Goal: Task Accomplishment & Management: Complete application form

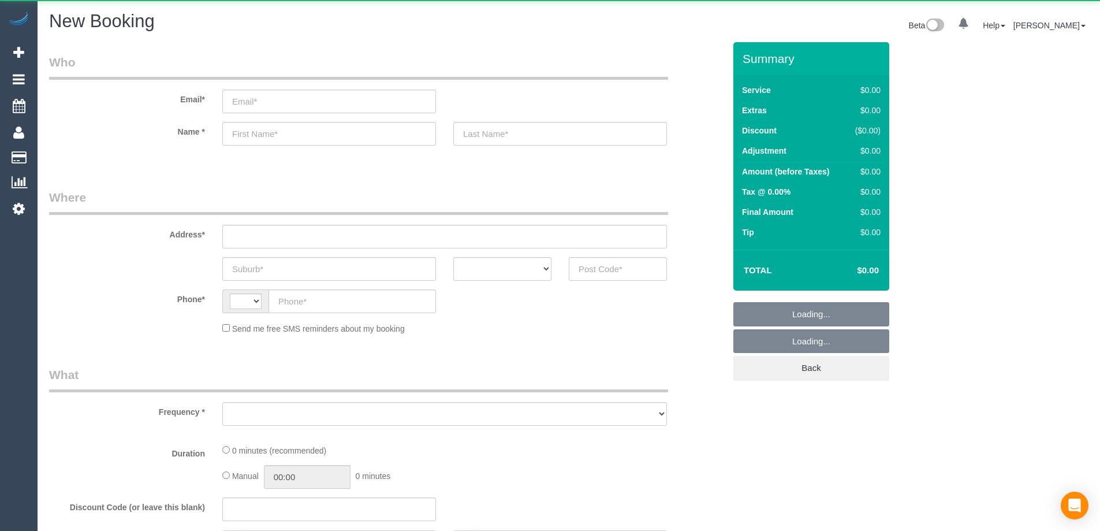
select select "string:AU"
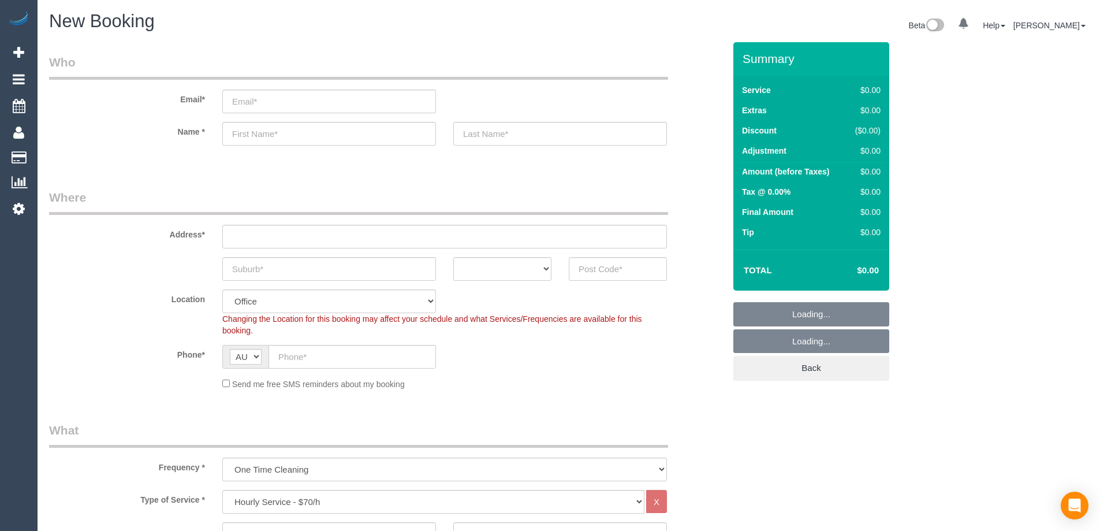
select select "object:2133"
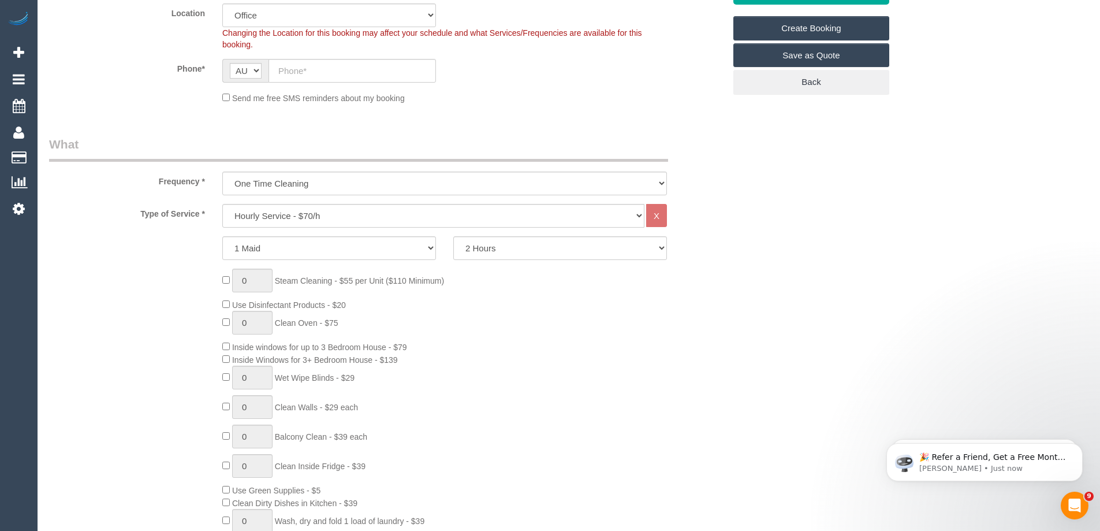
scroll to position [347, 0]
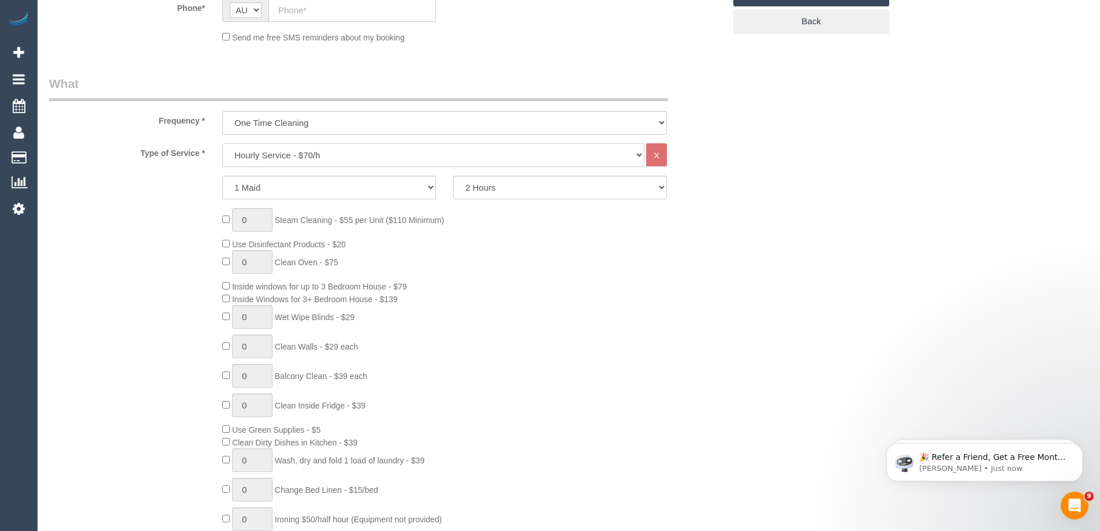
click at [337, 158] on select "Hourly Service - $70/h Hourly Service - $65/h Hourly Service - $60/h Hourly Ser…" at bounding box center [433, 155] width 422 height 24
select select "210"
click at [222, 143] on select "Hourly Service - $70/h Hourly Service - $65/h Hourly Service - $60/h Hourly Ser…" at bounding box center [433, 155] width 422 height 24
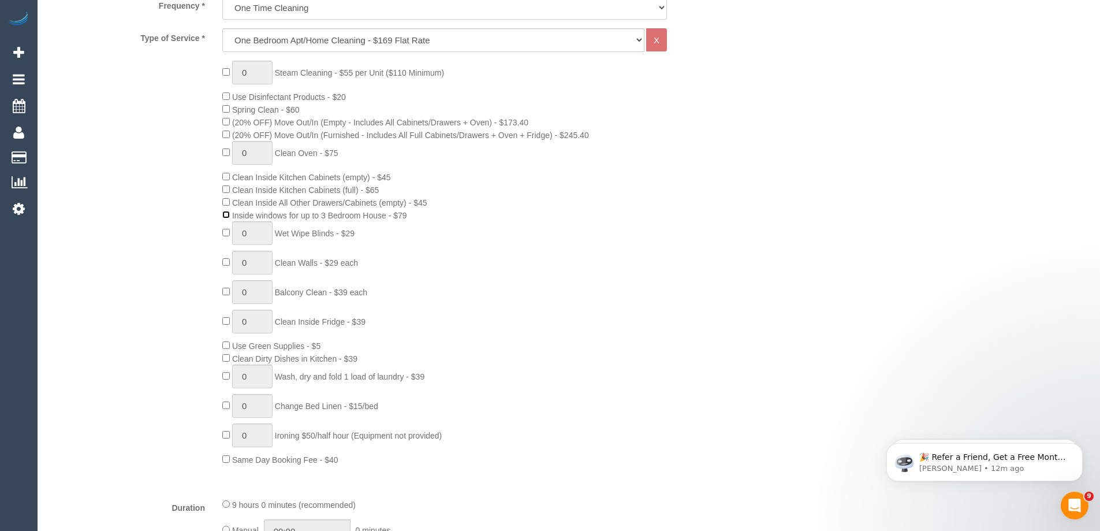
scroll to position [462, 0]
type input "1"
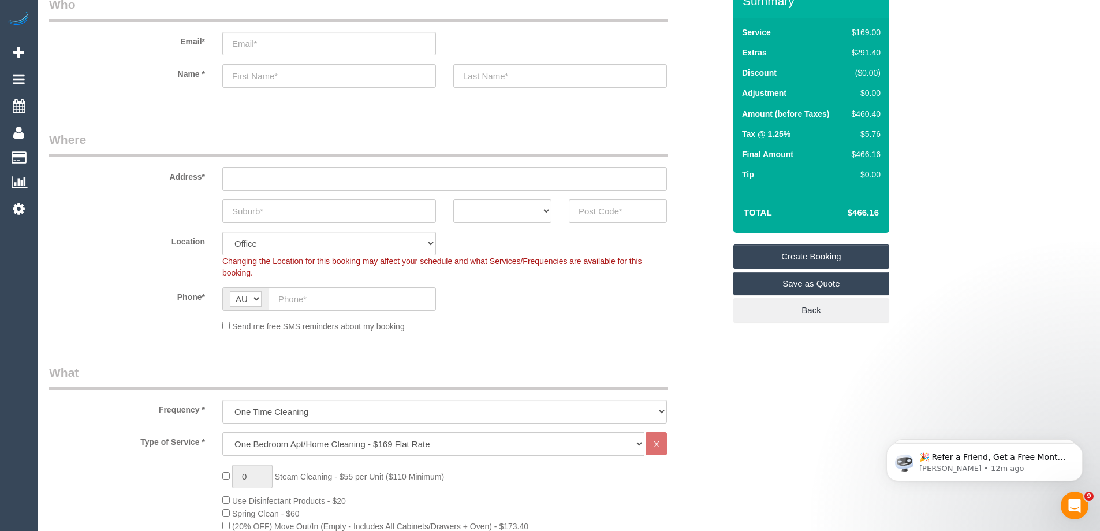
scroll to position [0, 0]
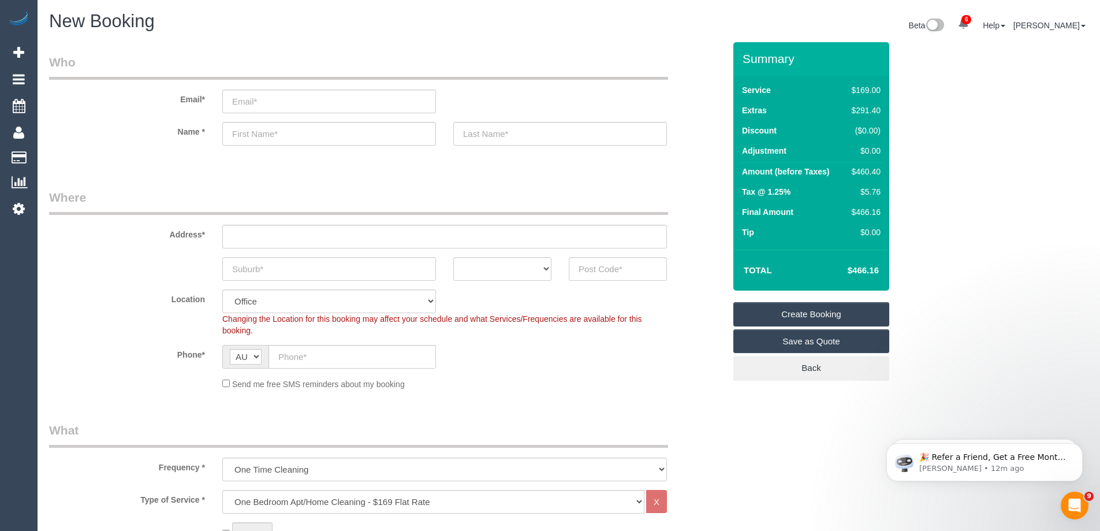
click at [181, 84] on div "Email*" at bounding box center [386, 83] width 693 height 59
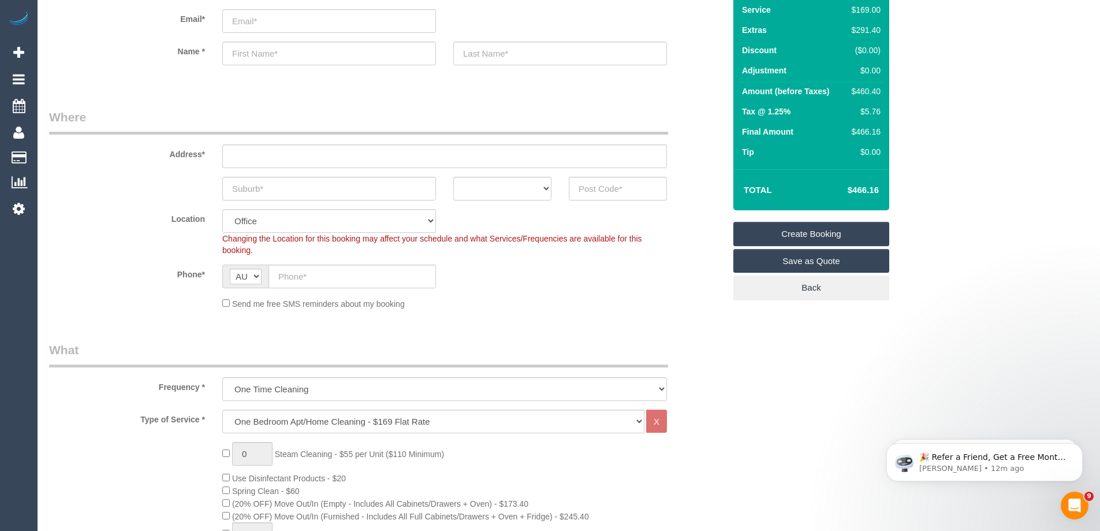
scroll to position [231, 0]
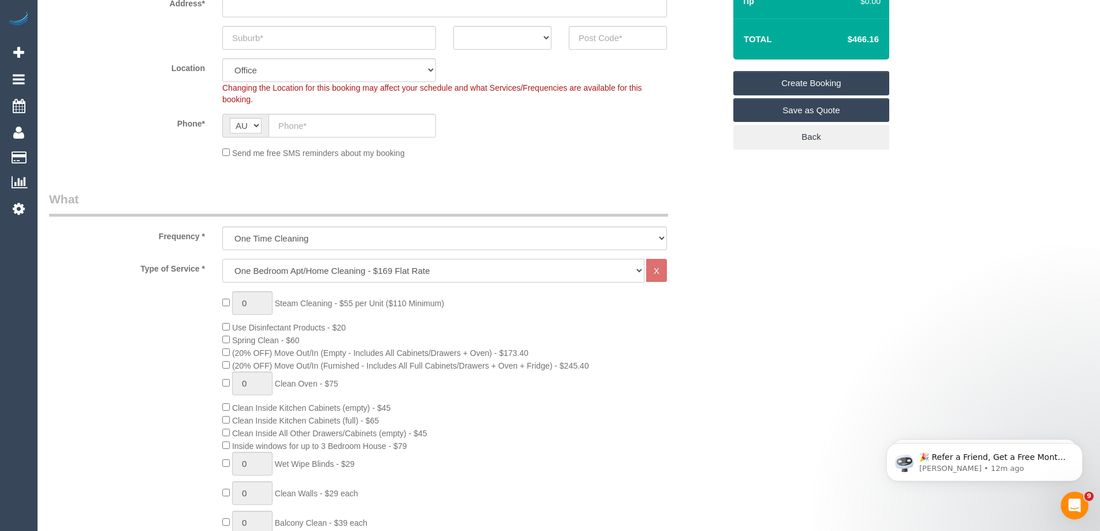
click at [312, 274] on select "Hourly Service - $70/h Hourly Service - $65/h Hourly Service - $60/h Hourly Ser…" at bounding box center [433, 271] width 422 height 24
click at [222, 259] on select "Hourly Service - $70/h Hourly Service - $65/h Hourly Service - $60/h Hourly Ser…" at bounding box center [433, 271] width 422 height 24
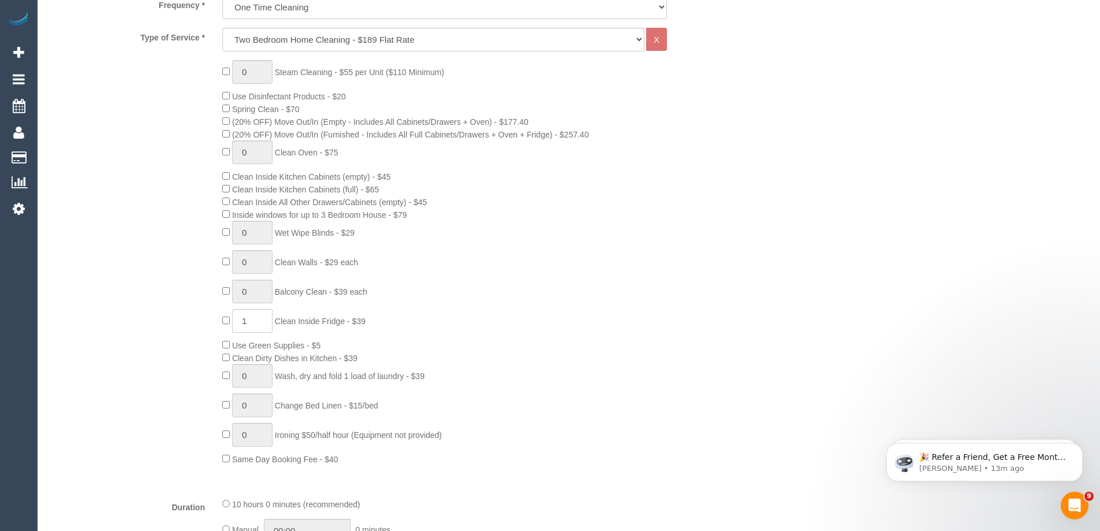
scroll to position [404, 0]
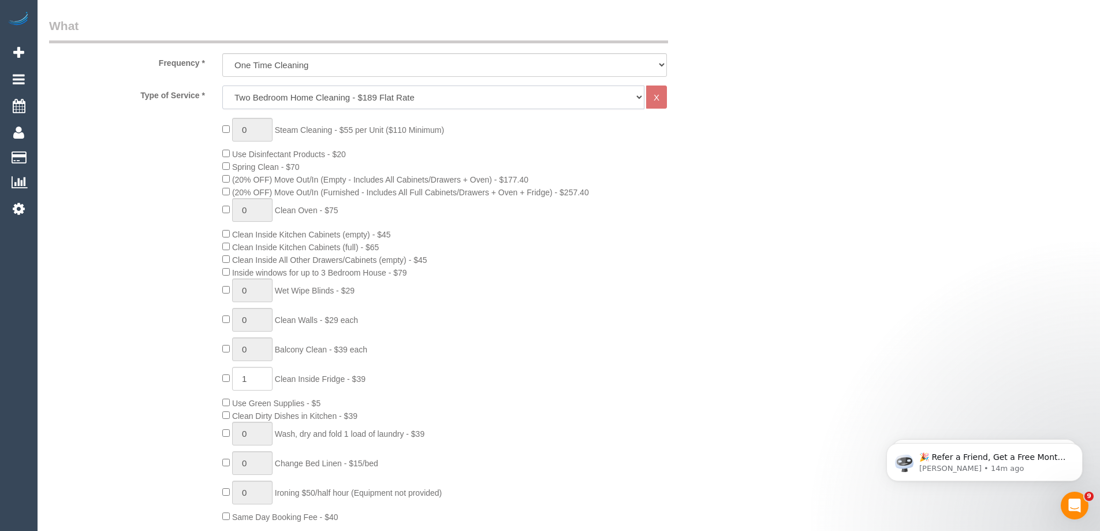
click at [332, 98] on select "Hourly Service - $70/h Hourly Service - $65/h Hourly Service - $60/h Hourly Ser…" at bounding box center [433, 97] width 422 height 24
select select "212"
click at [222, 85] on select "Hourly Service - $70/h Hourly Service - $65/h Hourly Service - $60/h Hourly Ser…" at bounding box center [433, 97] width 422 height 24
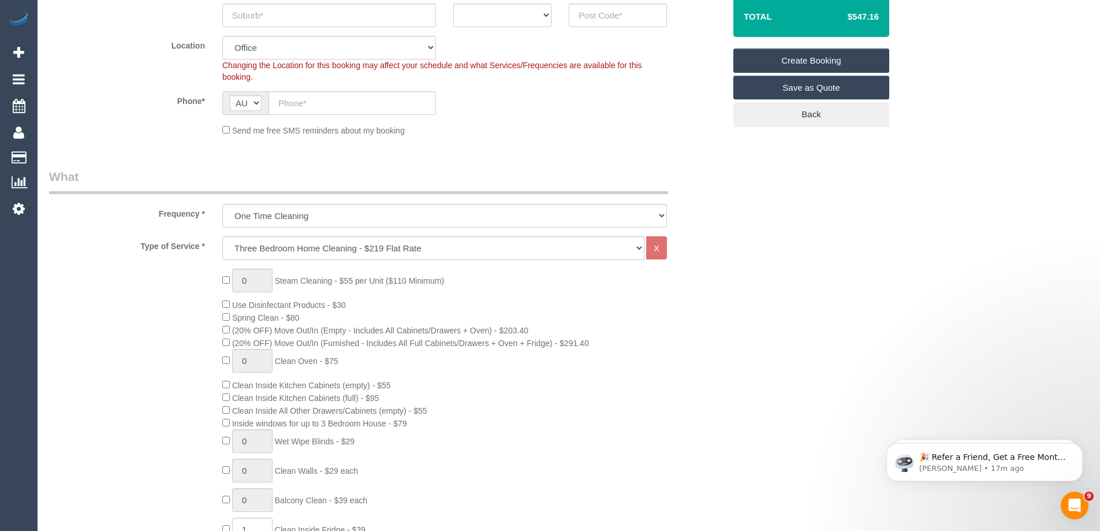
scroll to position [289, 0]
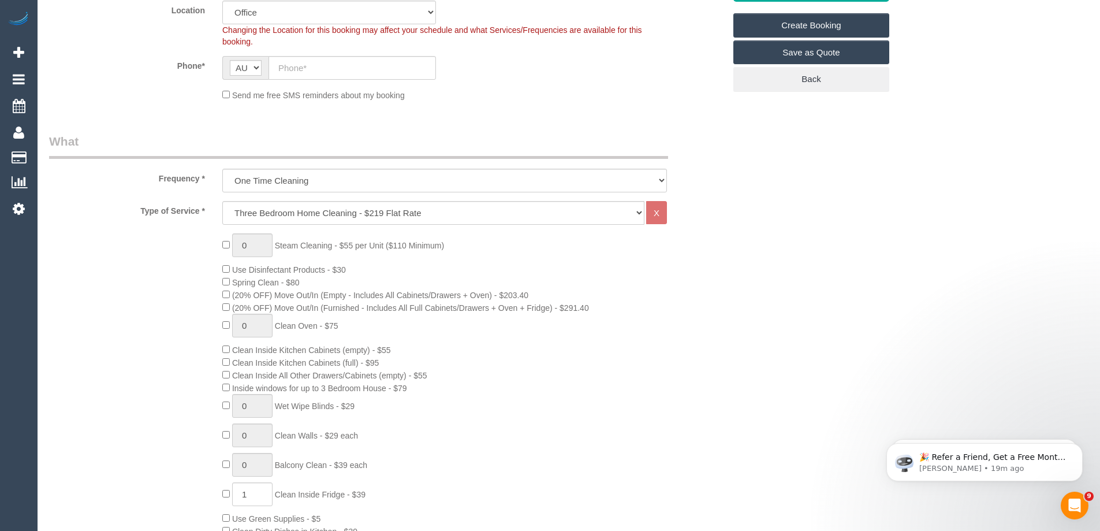
click at [691, 300] on div "0 Steam Cleaning - $55 per Unit ($110 Minimum) Use Disinfectant Products - $30 …" at bounding box center [474, 435] width 520 height 405
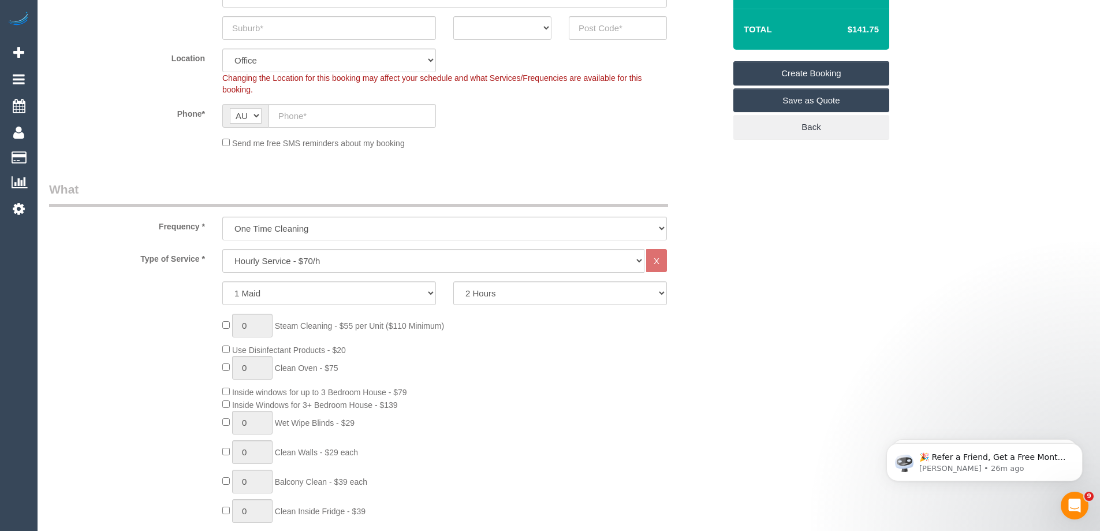
scroll to position [404, 0]
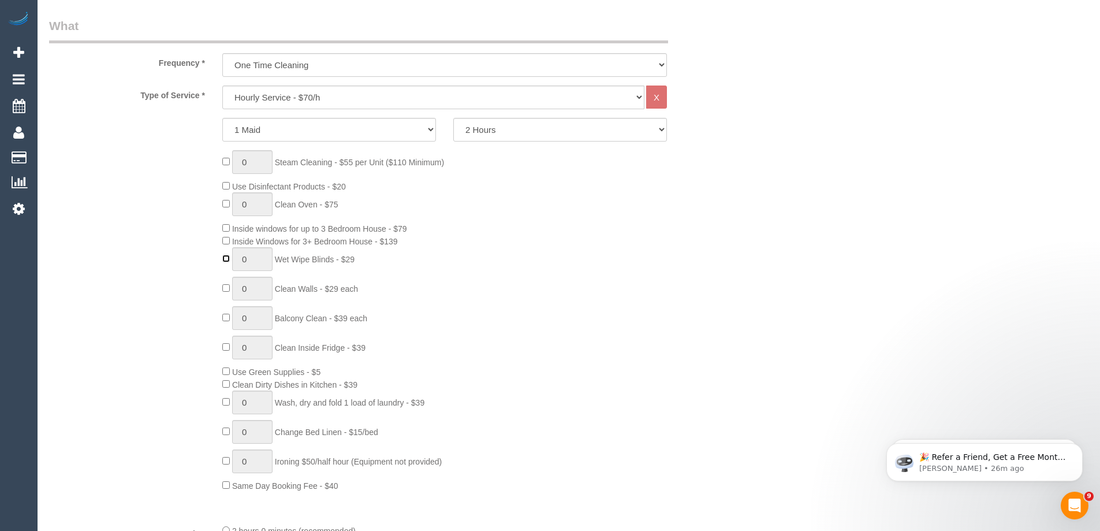
type input "1"
